Goal: Task Accomplishment & Management: Complete application form

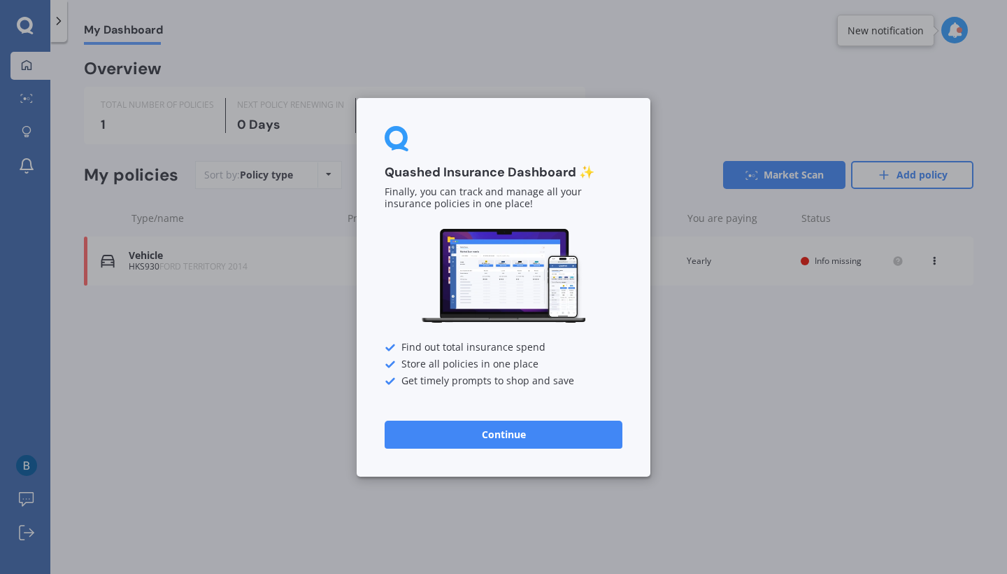
click at [516, 432] on button "Continue" at bounding box center [504, 434] width 238 height 28
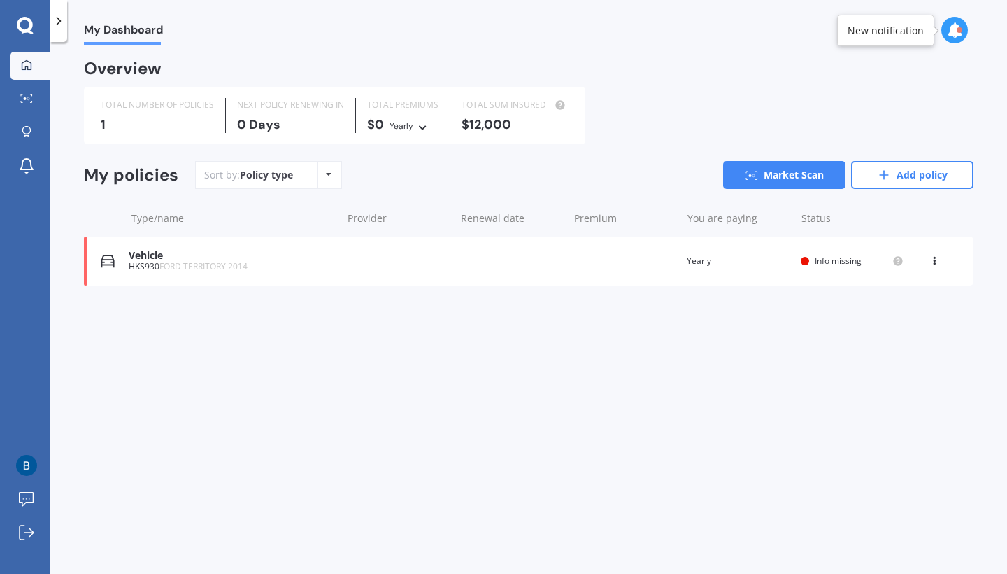
click at [143, 254] on div "Vehicle" at bounding box center [232, 256] width 206 height 12
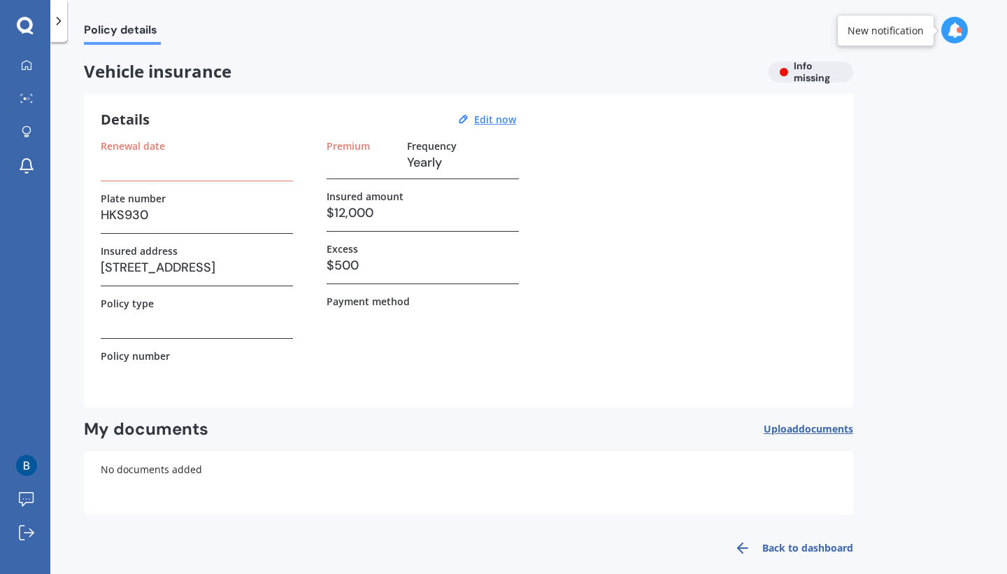
click at [170, 169] on h3 at bounding box center [197, 162] width 192 height 21
click at [505, 118] on u "Edit now" at bounding box center [495, 119] width 42 height 13
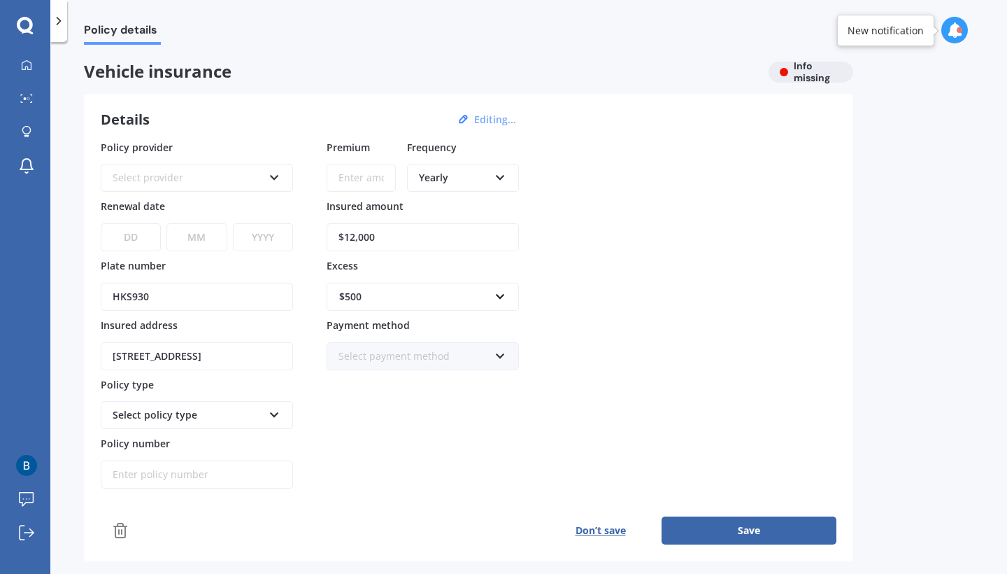
click at [276, 175] on icon at bounding box center [275, 175] width 12 height 10
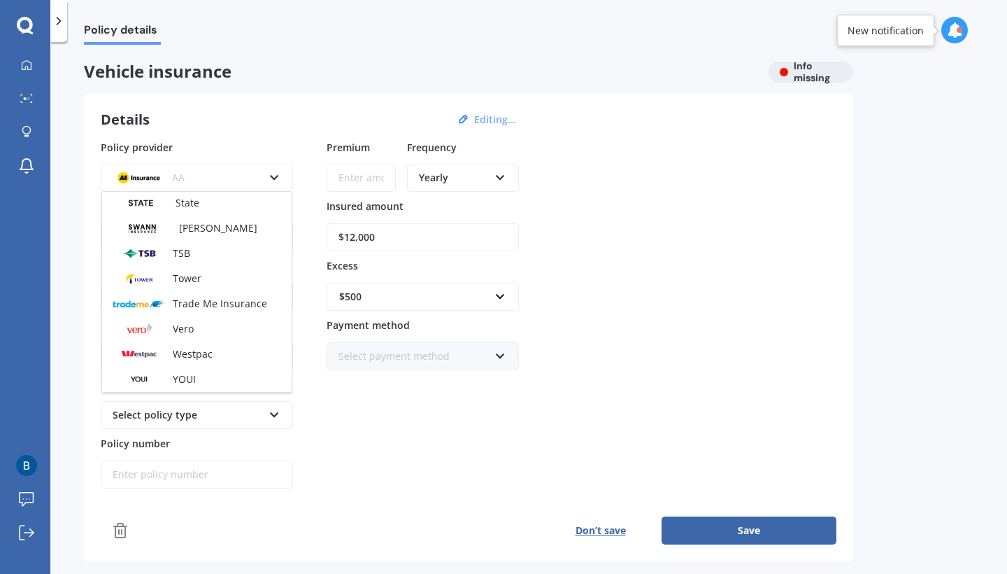
scroll to position [606, 0]
click at [211, 324] on div "Vero" at bounding box center [197, 328] width 190 height 25
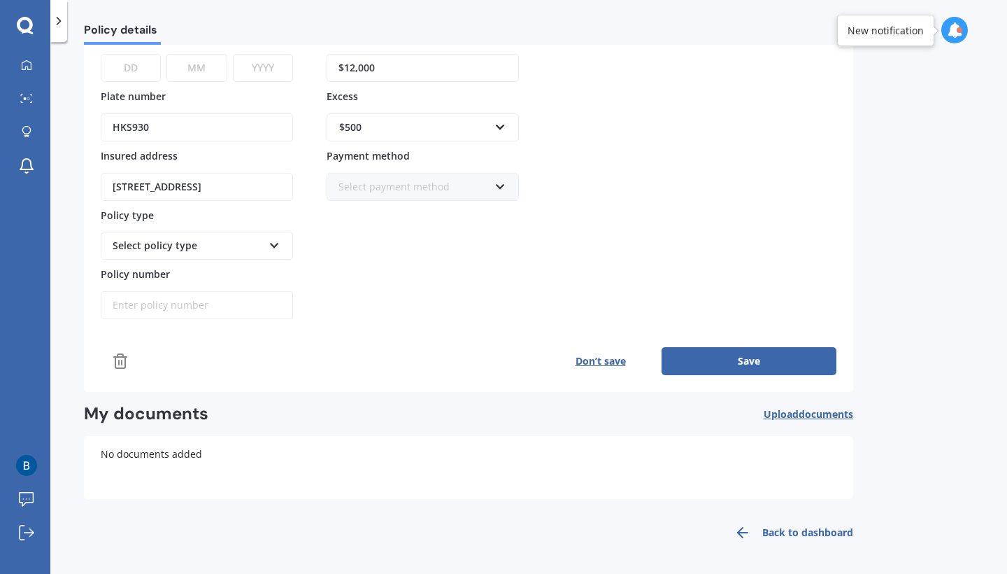
scroll to position [169, 0]
click at [485, 173] on div "Select payment method Direct debit - bank account Direct debit - credit/debit c…" at bounding box center [423, 187] width 192 height 28
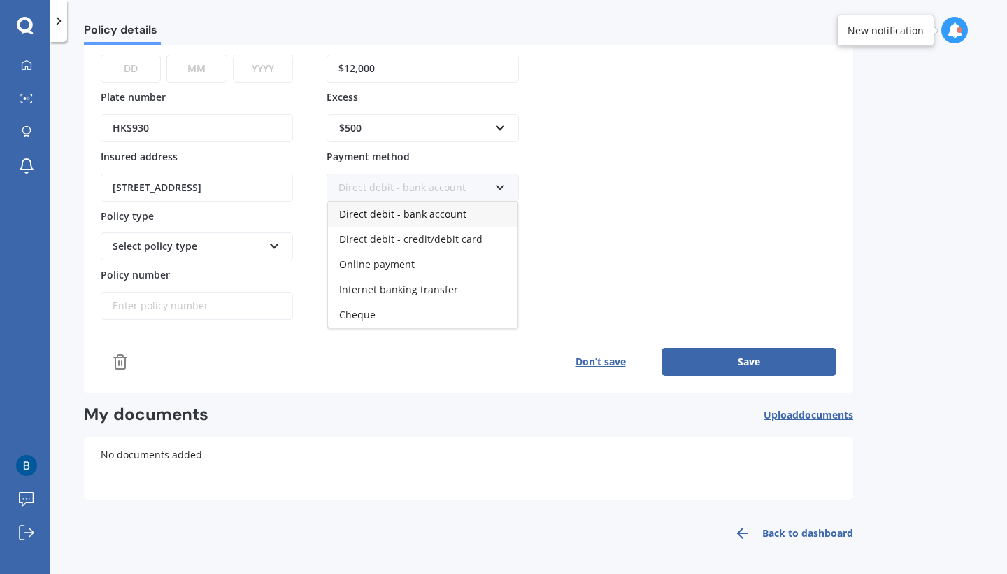
click at [460, 215] on span "Direct debit - bank account" at bounding box center [402, 213] width 127 height 13
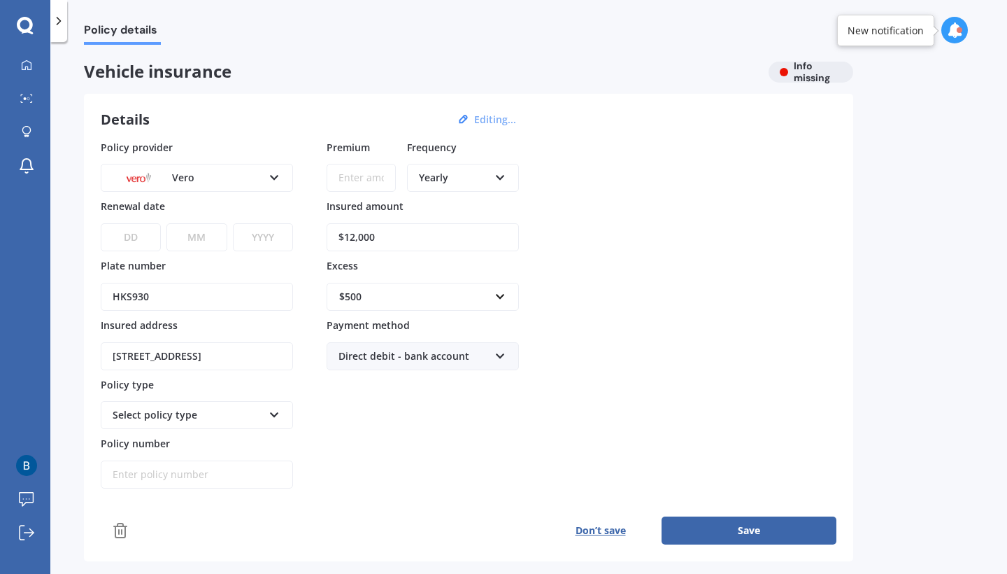
scroll to position [0, 0]
click at [274, 417] on icon at bounding box center [275, 412] width 12 height 10
click at [208, 494] on span "Comprehensive Cover" at bounding box center [164, 491] width 103 height 13
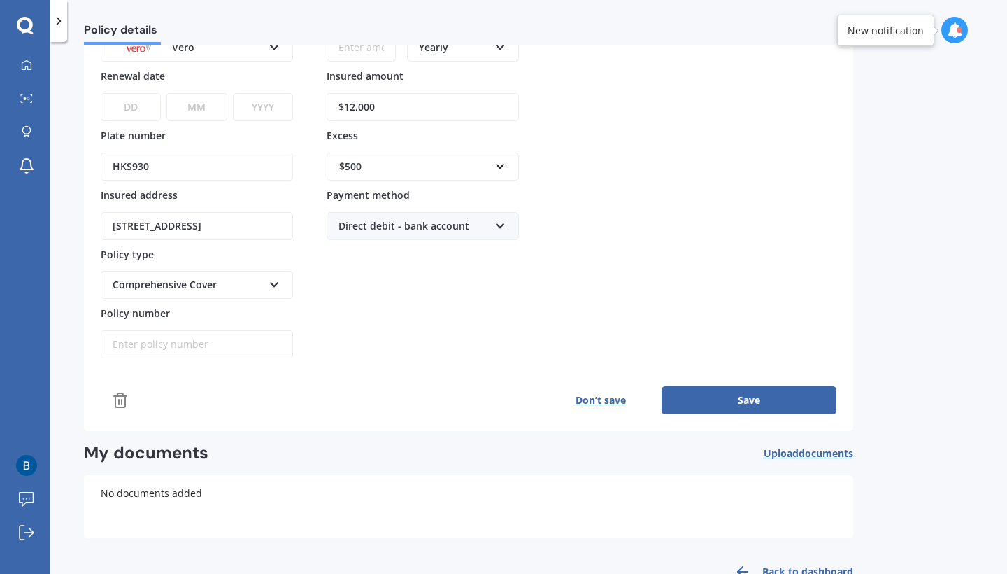
scroll to position [141, 0]
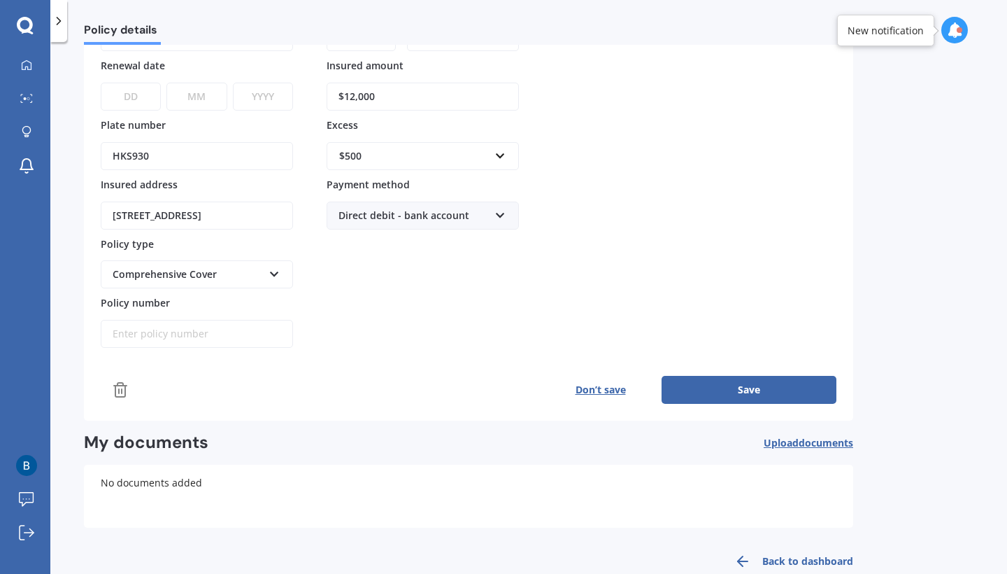
click at [748, 382] on button "Save" at bounding box center [749, 390] width 175 height 28
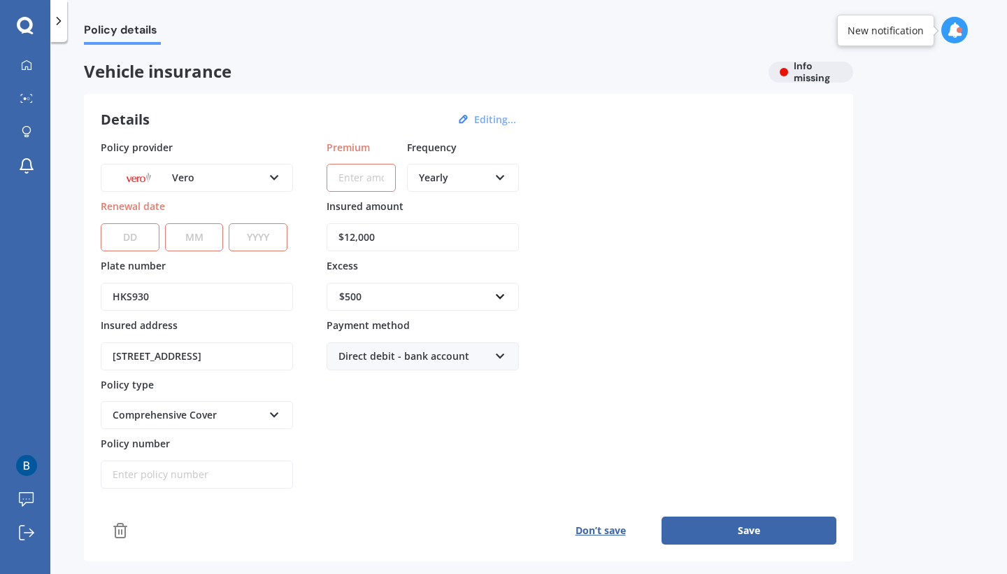
scroll to position [0, 0]
